Goal: Use online tool/utility: Utilize a website feature to perform a specific function

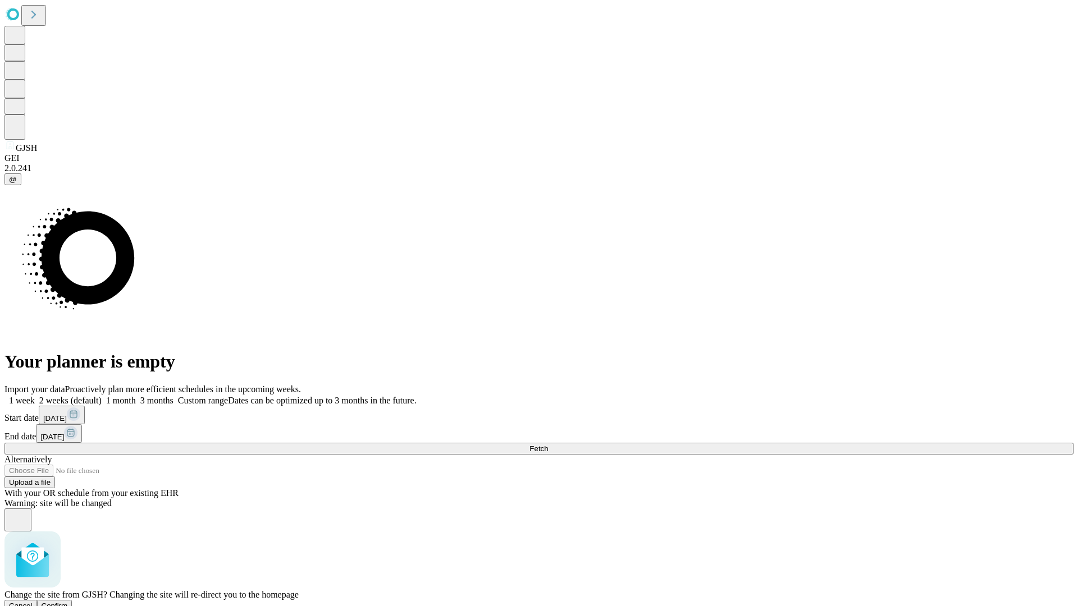
click at [68, 602] on span "Confirm" at bounding box center [55, 606] width 26 height 8
click at [35, 396] on label "1 week" at bounding box center [19, 401] width 30 height 10
click at [548, 445] on span "Fetch" at bounding box center [538, 449] width 19 height 8
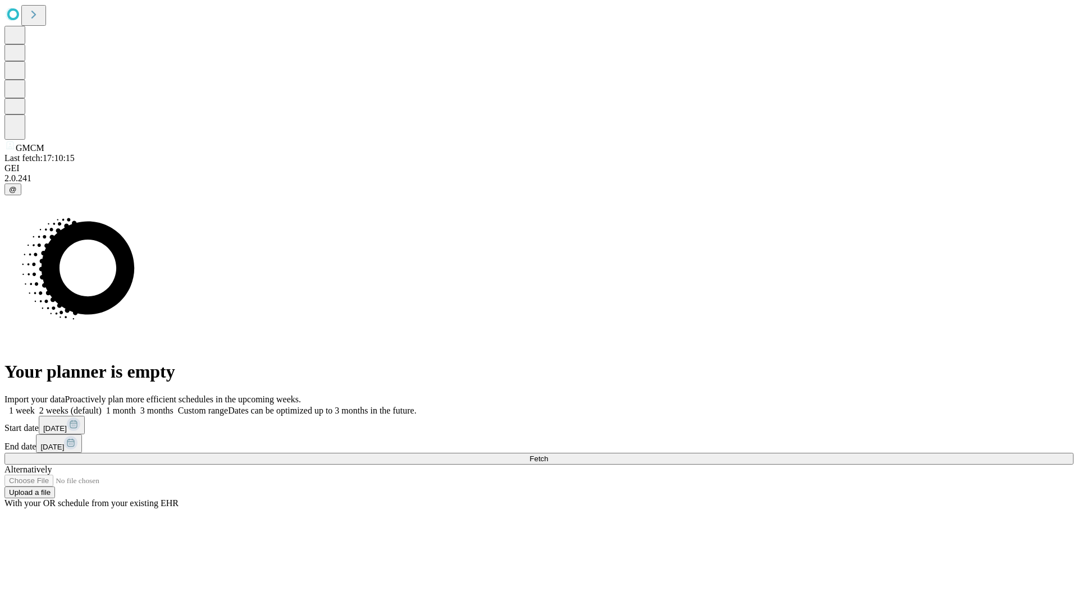
click at [35, 406] on label "1 week" at bounding box center [19, 411] width 30 height 10
click at [548, 455] on span "Fetch" at bounding box center [538, 459] width 19 height 8
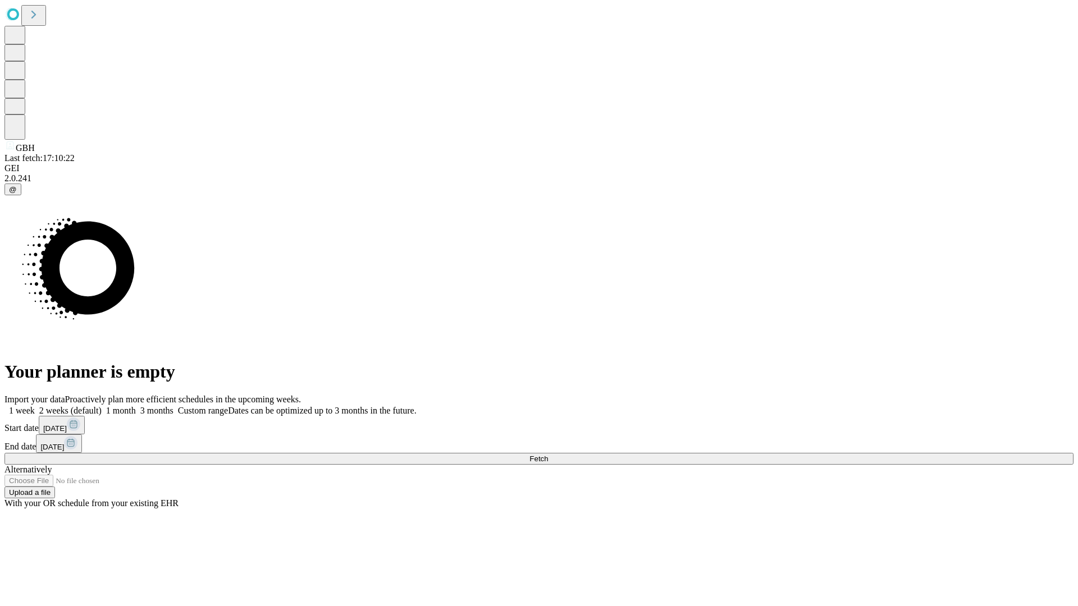
click at [35, 406] on label "1 week" at bounding box center [19, 411] width 30 height 10
click at [548, 455] on span "Fetch" at bounding box center [538, 459] width 19 height 8
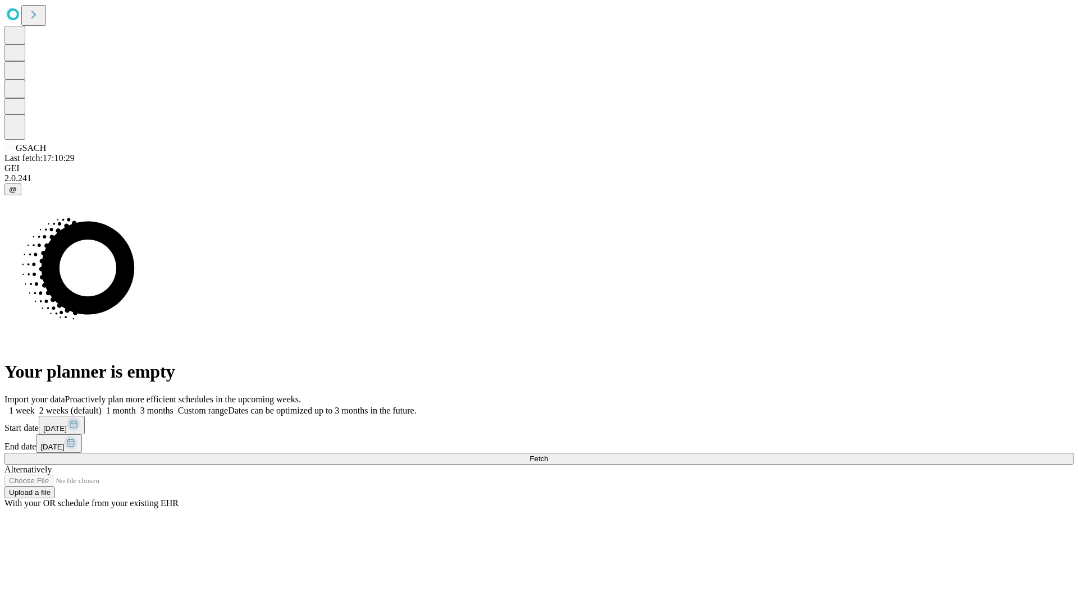
click at [35, 406] on label "1 week" at bounding box center [19, 411] width 30 height 10
click at [548, 455] on span "Fetch" at bounding box center [538, 459] width 19 height 8
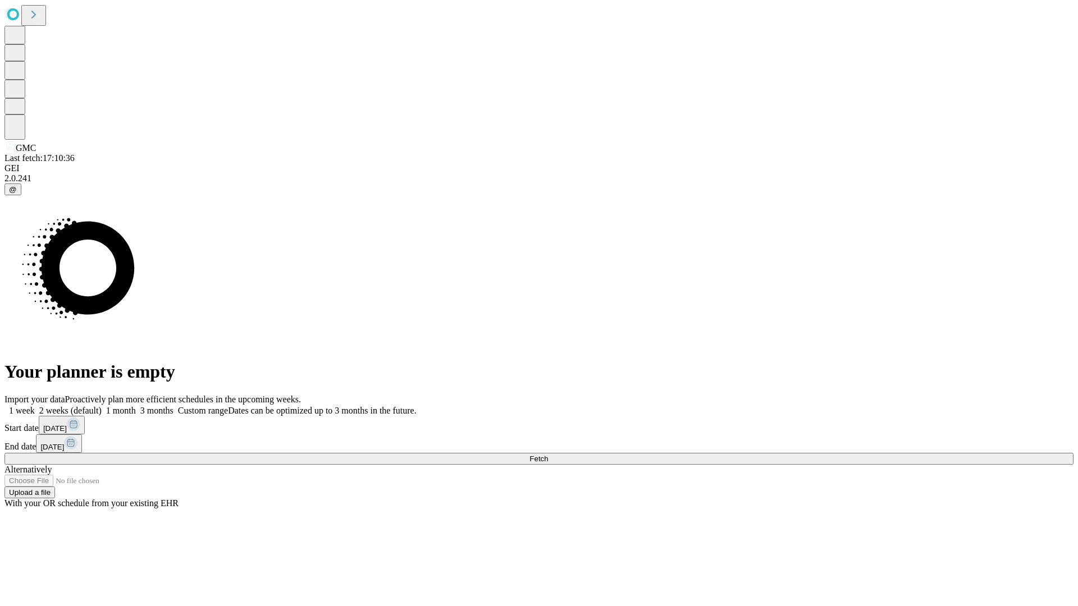
click at [35, 406] on label "1 week" at bounding box center [19, 411] width 30 height 10
click at [548, 455] on span "Fetch" at bounding box center [538, 459] width 19 height 8
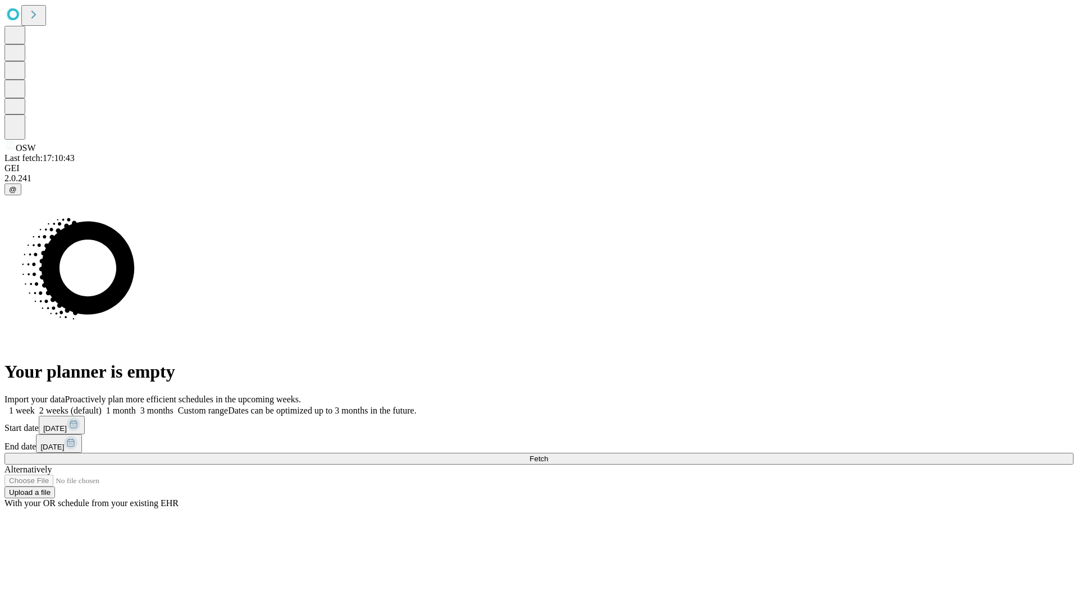
click at [35, 406] on label "1 week" at bounding box center [19, 411] width 30 height 10
click at [548, 455] on span "Fetch" at bounding box center [538, 459] width 19 height 8
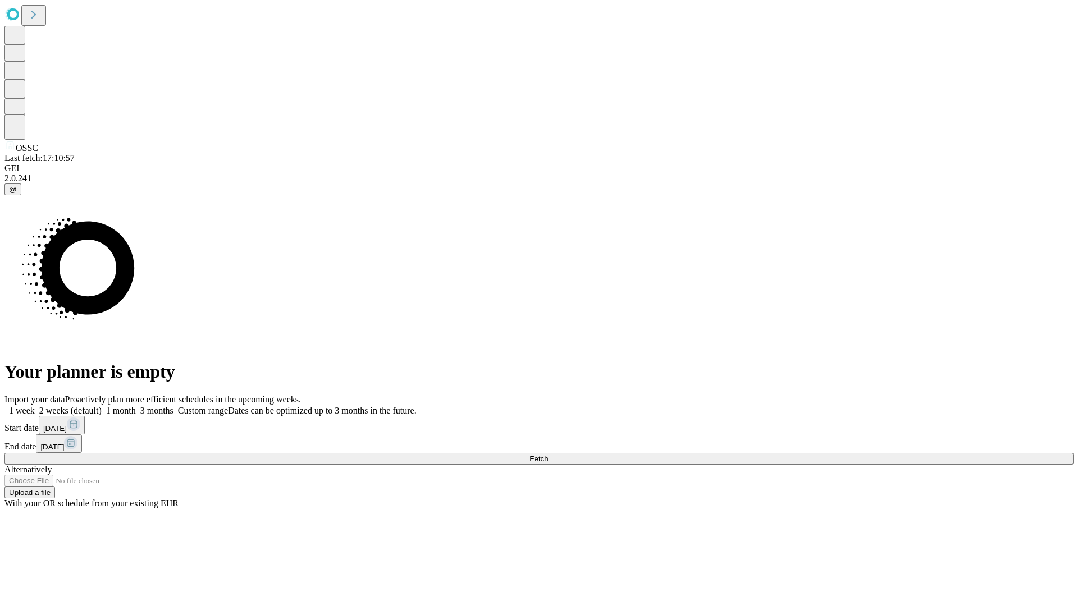
click at [35, 406] on label "1 week" at bounding box center [19, 411] width 30 height 10
click at [548, 455] on span "Fetch" at bounding box center [538, 459] width 19 height 8
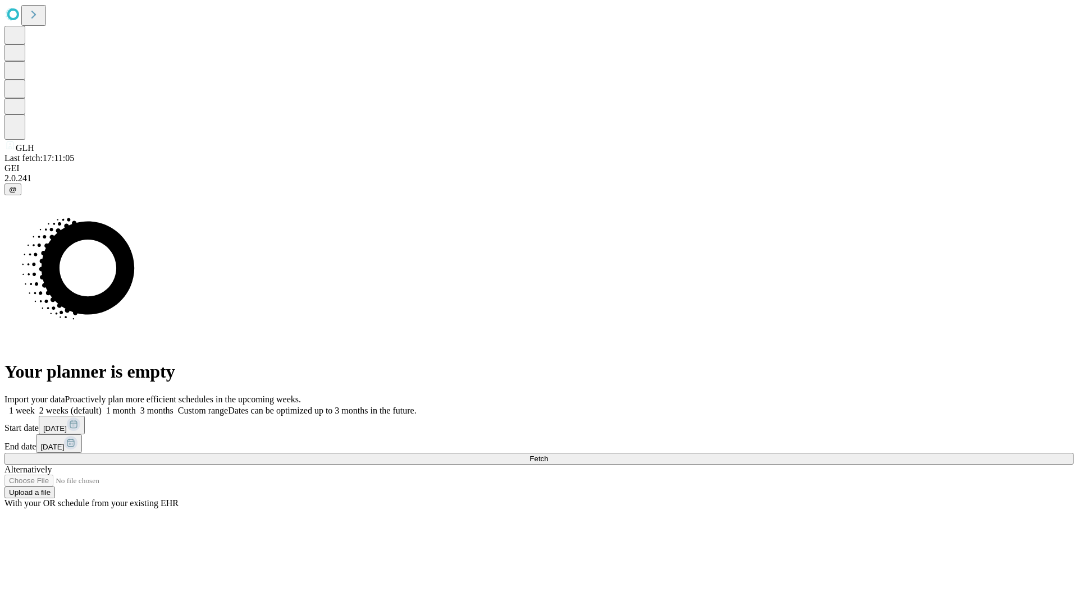
click at [35, 406] on label "1 week" at bounding box center [19, 411] width 30 height 10
click at [548, 455] on span "Fetch" at bounding box center [538, 459] width 19 height 8
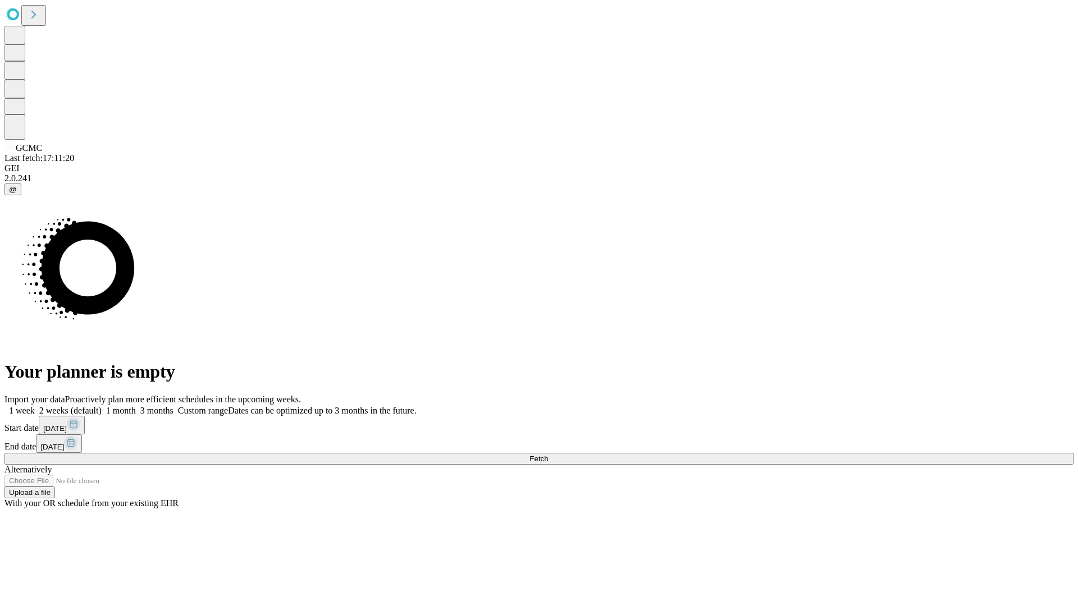
click at [35, 406] on label "1 week" at bounding box center [19, 411] width 30 height 10
click at [548, 455] on span "Fetch" at bounding box center [538, 459] width 19 height 8
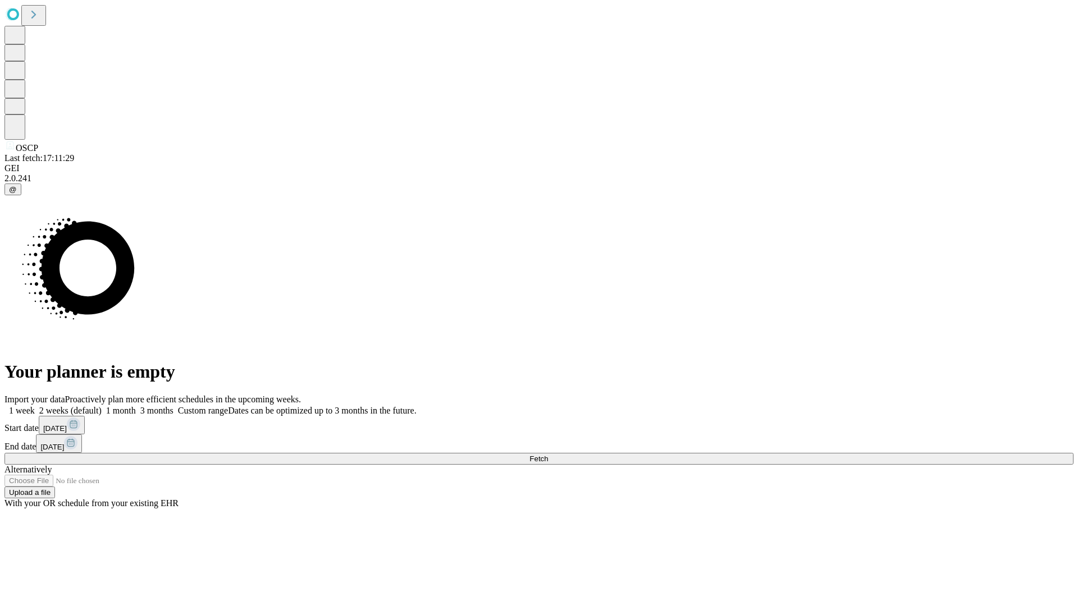
click at [35, 406] on label "1 week" at bounding box center [19, 411] width 30 height 10
click at [548, 455] on span "Fetch" at bounding box center [538, 459] width 19 height 8
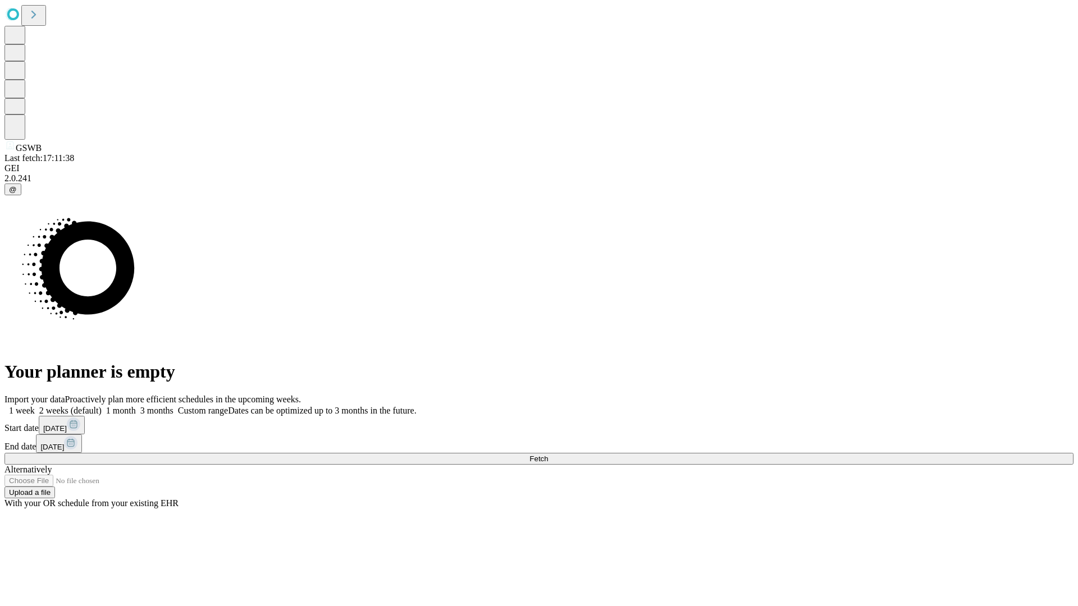
click at [35, 406] on label "1 week" at bounding box center [19, 411] width 30 height 10
click at [548, 455] on span "Fetch" at bounding box center [538, 459] width 19 height 8
